Goal: Task Accomplishment & Management: Complete application form

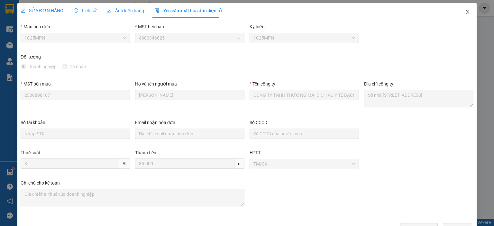
click at [466, 14] on icon "close" at bounding box center [468, 12] width 4 height 4
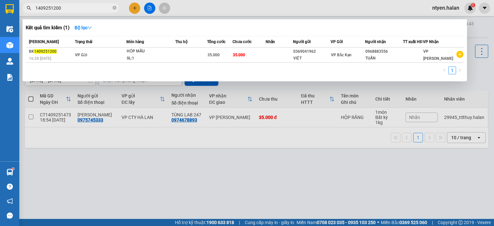
click at [63, 7] on input "1409251200" at bounding box center [73, 7] width 76 height 7
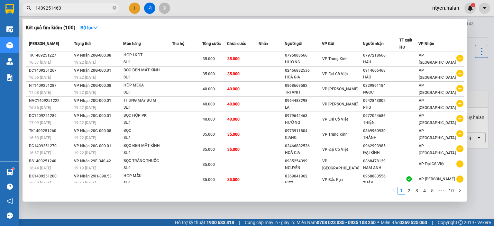
type input "1409251460"
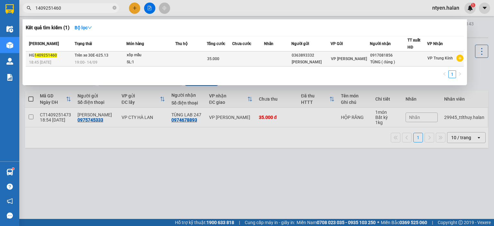
click at [83, 59] on span "19:00 [DATE]" at bounding box center [86, 61] width 23 height 5
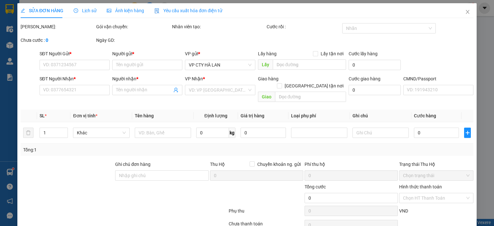
click at [168, 11] on span "Yêu cầu xuất hóa đơn điện tử" at bounding box center [188, 10] width 68 height 5
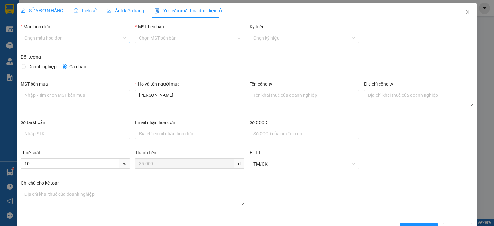
click at [49, 37] on input "Mẫu hóa đơn" at bounding box center [72, 38] width 97 height 10
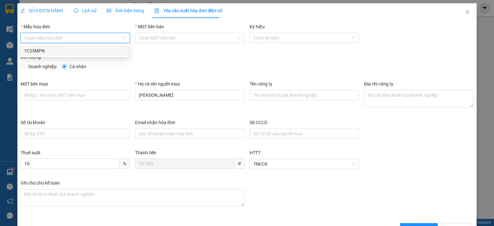
drag, startPoint x: 31, startPoint y: 52, endPoint x: 29, endPoint y: 63, distance: 11.6
click at [31, 52] on div "1C25MPN" at bounding box center [74, 50] width 101 height 7
type input "8"
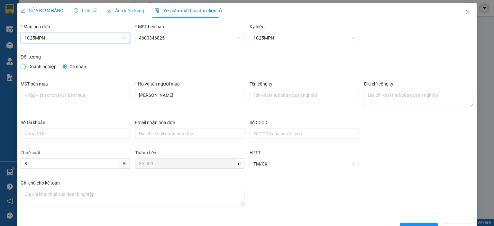
click at [22, 67] on input "Doanh nghiệp" at bounding box center [23, 66] width 4 height 4
radio input "true"
radio input "false"
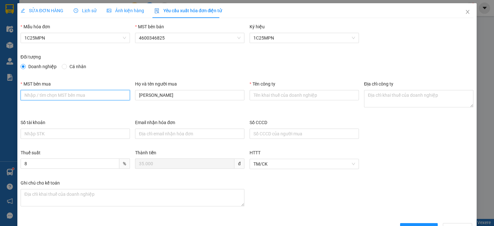
click at [75, 96] on input "MST bên mua" at bounding box center [75, 95] width 109 height 10
paste input "0101234974"
type input "0101234974"
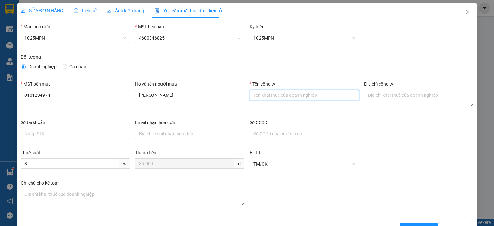
click at [304, 93] on input "Tên công ty" at bounding box center [303, 95] width 109 height 10
paste input "CÔNG TY TNHH MEDLATEC [GEOGRAPHIC_DATA]"
type input "CÔNG TY TNHH MEDLATEC [GEOGRAPHIC_DATA]"
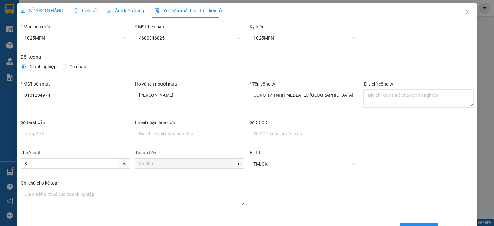
click at [376, 100] on textarea "Địa chỉ công ty" at bounding box center [418, 98] width 109 height 17
paste textarea "[STREET_ADDRESS]."
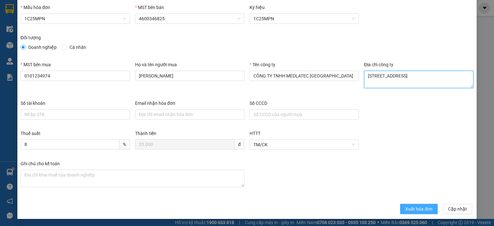
type textarea "[STREET_ADDRESS]."
click at [408, 211] on span "Xuất hóa đơn" at bounding box center [418, 208] width 27 height 7
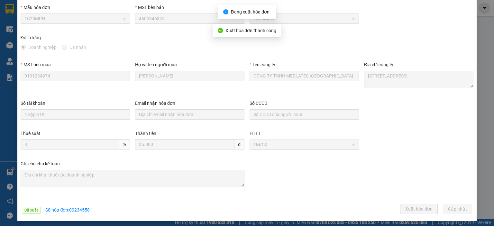
click at [83, 205] on div "Đã xuất · Số hóa đơn: 00234558 Xuất hóa đơn [GEOGRAPHIC_DATA] [GEOGRAPHIC_DATA]" at bounding box center [246, 210] width 455 height 13
copy span "00234558"
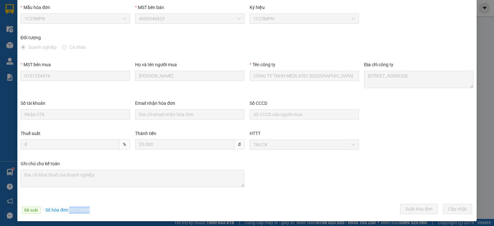
scroll to position [0, 0]
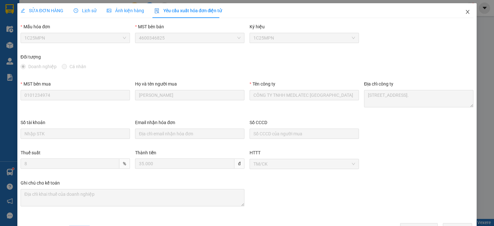
drag, startPoint x: 461, startPoint y: 13, endPoint x: 152, endPoint y: 19, distance: 309.3
click at [465, 13] on icon "close" at bounding box center [467, 11] width 5 height 5
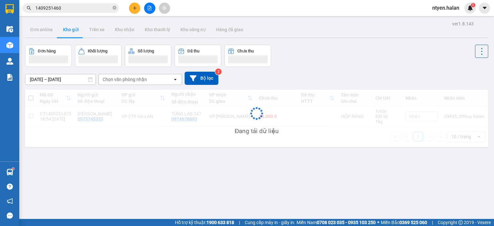
click at [86, 6] on input "1409251460" at bounding box center [73, 7] width 76 height 7
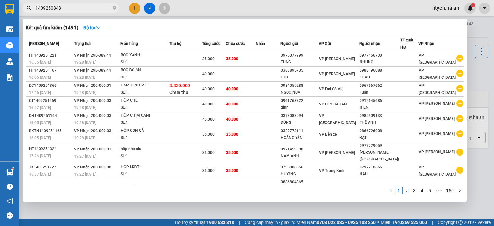
type input "1409250848"
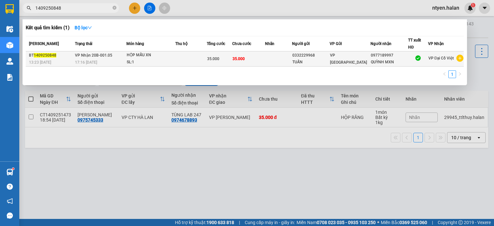
click at [64, 61] on div "13:23 [DATE]" at bounding box center [51, 62] width 44 height 7
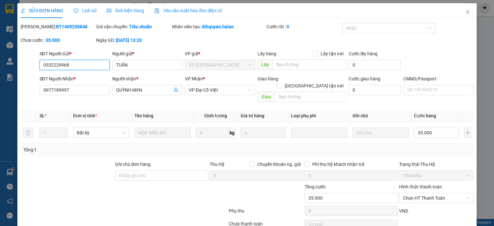
click at [164, 13] on span "Yêu cầu xuất hóa đơn điện tử" at bounding box center [188, 10] width 68 height 5
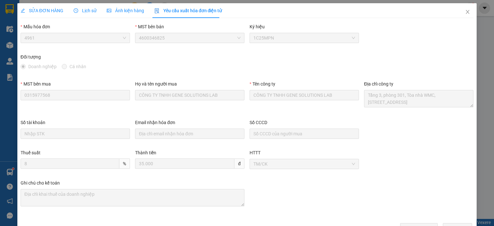
radio input "true"
radio input "false"
type input "0315977568"
type input "CÔNG TY TNHH GENE SOLUTIONS LAB"
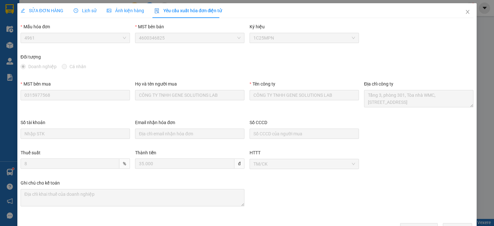
type textarea "Tầng 3, phòng 301, Tòa nhà WMC, [STREET_ADDRESS]"
type input "8"
click at [37, 37] on span "1C25MPN" at bounding box center [75, 38] width 102 height 10
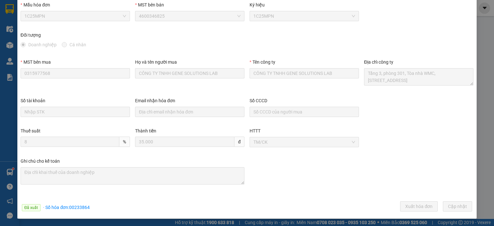
click at [76, 129] on div "Thuế suất" at bounding box center [75, 132] width 109 height 10
click at [77, 202] on div "Đã xuất · Số hóa đơn: 00233864 Xuất hóa đơn [GEOGRAPHIC_DATA] [GEOGRAPHIC_DATA]" at bounding box center [246, 207] width 455 height 13
click at [78, 205] on span "· Số hóa đơn: 00233864" at bounding box center [66, 207] width 47 height 5
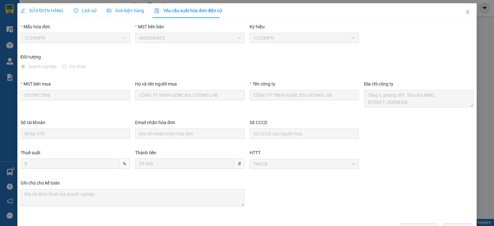
drag, startPoint x: 80, startPoint y: 25, endPoint x: 98, endPoint y: 22, distance: 18.3
click at [80, 25] on div "Mẫu hóa đơn" at bounding box center [75, 28] width 109 height 10
click at [459, 11] on span "Close" at bounding box center [467, 12] width 18 height 18
